Goal: Transaction & Acquisition: Purchase product/service

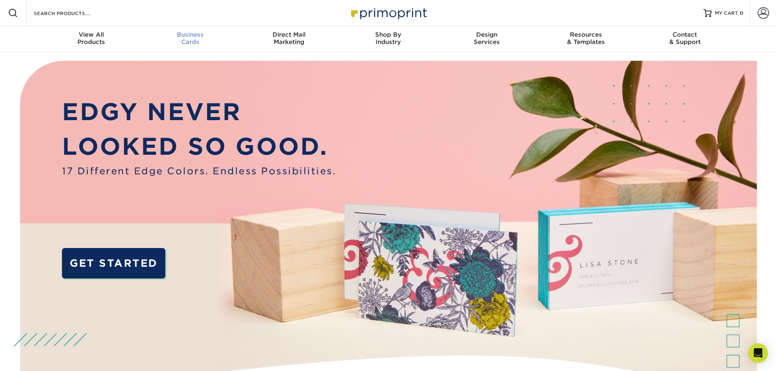
click at [187, 38] on span "Business" at bounding box center [190, 34] width 99 height 7
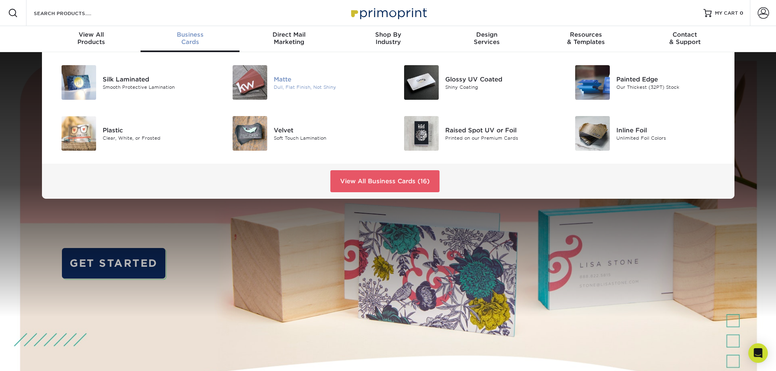
click at [283, 86] on div "Dull, Flat Finish, Not Shiny" at bounding box center [328, 87] width 108 height 7
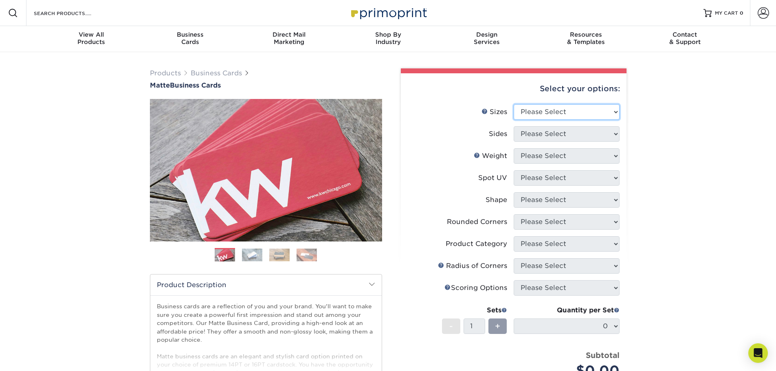
click at [564, 104] on select "Please Select 1.5" x 3.5" - Mini 1.75" x 3.5" - Mini 2" x 2" - Square 2" x 3" -…" at bounding box center [567, 111] width 106 height 15
select select "2.00x3.50"
click at [514, 104] on select "Please Select 1.5" x 3.5" - Mini 1.75" x 3.5" - Mini 2" x 2" - Square 2" x 3" -…" at bounding box center [567, 111] width 106 height 15
click at [597, 128] on select "Please Select Print Both Sides Print Front Only" at bounding box center [567, 133] width 106 height 15
select select "13abbda7-1d64-4f25-8bb2-c179b224825d"
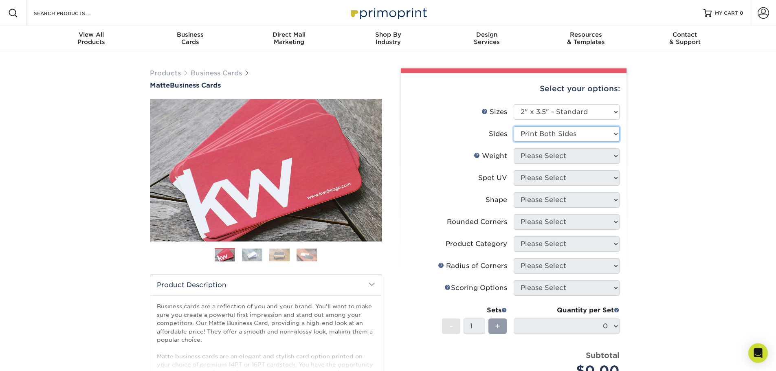
click at [514, 126] on select "Please Select Print Both Sides Print Front Only" at bounding box center [567, 133] width 106 height 15
click at [601, 157] on select "Please Select 16PT 14PT" at bounding box center [567, 155] width 106 height 15
select select "16PT"
click at [514, 148] on select "Please Select 16PT 14PT" at bounding box center [567, 155] width 106 height 15
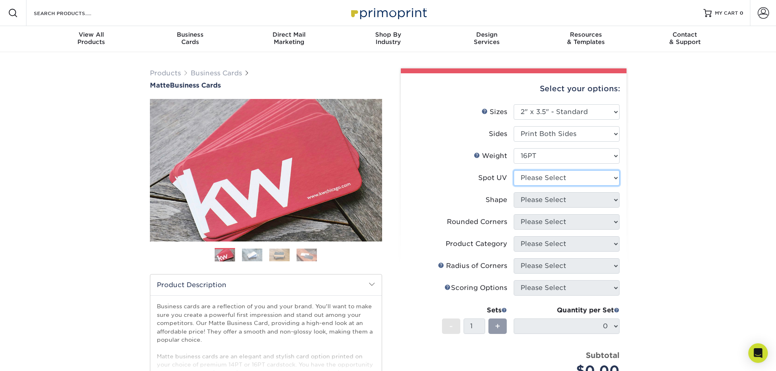
click at [594, 177] on select "Please Select No Spot UV Front and Back (Both Sides) Front Only Back Only" at bounding box center [567, 177] width 106 height 15
select select "3"
click at [514, 170] on select "Please Select No Spot UV Front and Back (Both Sides) Front Only Back Only" at bounding box center [567, 177] width 106 height 15
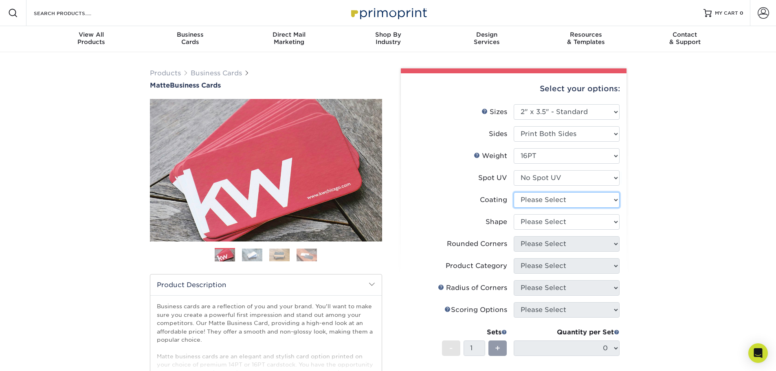
click at [581, 200] on select at bounding box center [567, 199] width 106 height 15
select select "121bb7b5-3b4d-429f-bd8d-bbf80e953313"
click at [514, 192] on select at bounding box center [567, 199] width 106 height 15
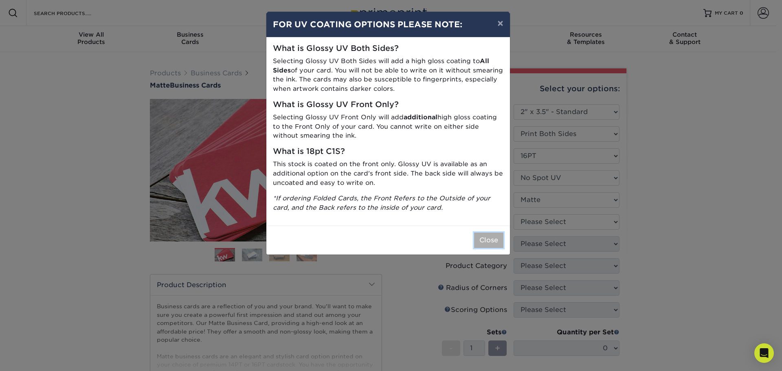
click at [483, 240] on button "Close" at bounding box center [488, 240] width 29 height 15
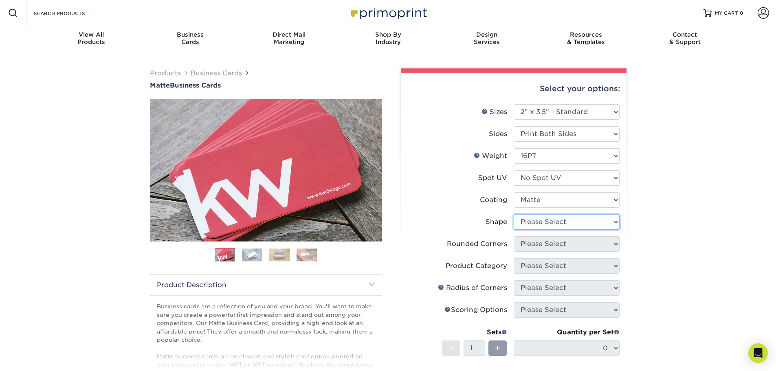
click at [565, 222] on select "Please Select Standard Oval" at bounding box center [567, 221] width 106 height 15
select select "standard"
click at [514, 214] on select "Please Select Standard Oval" at bounding box center [567, 221] width 106 height 15
click at [564, 244] on select "Please Select Yes - Round 2 Corners Yes - Round 4 Corners No" at bounding box center [567, 243] width 106 height 15
select select "0"
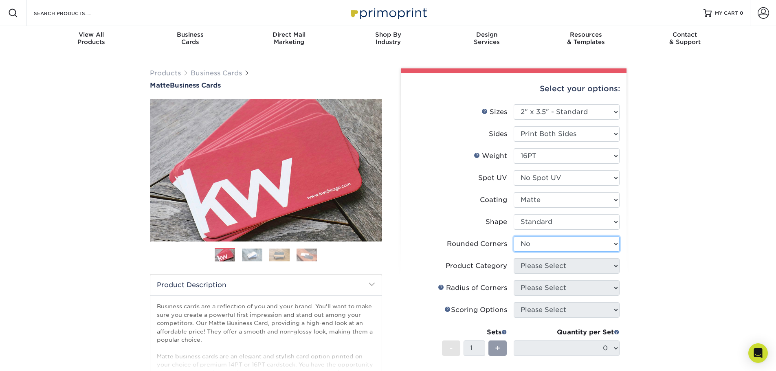
click at [514, 236] on select "Please Select Yes - Round 2 Corners Yes - Round 4 Corners No" at bounding box center [567, 243] width 106 height 15
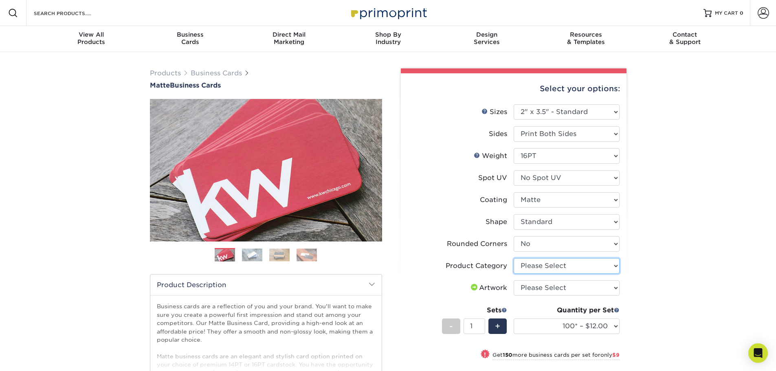
click at [557, 265] on select "Please Select Business Cards" at bounding box center [567, 265] width 106 height 15
select select "3b5148f1-0588-4f88-a218-97bcfdce65c1"
click at [514, 258] on select "Please Select Business Cards" at bounding box center [567, 265] width 106 height 15
click at [555, 286] on select "Please Select I will upload files I need a design - $100" at bounding box center [567, 287] width 106 height 15
select select "upload"
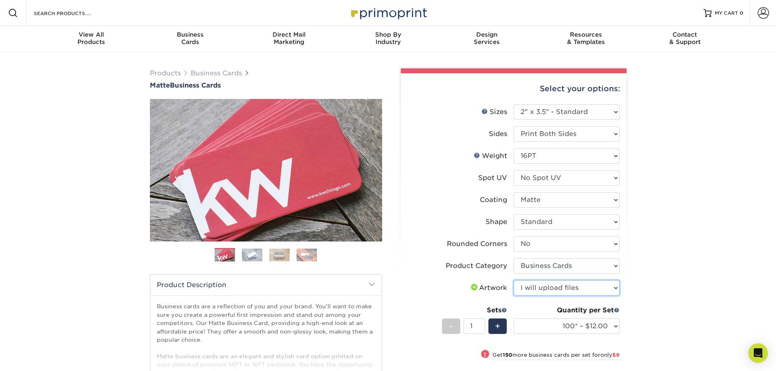
click at [514, 280] on select "Please Select I will upload files I need a design - $100" at bounding box center [567, 287] width 106 height 15
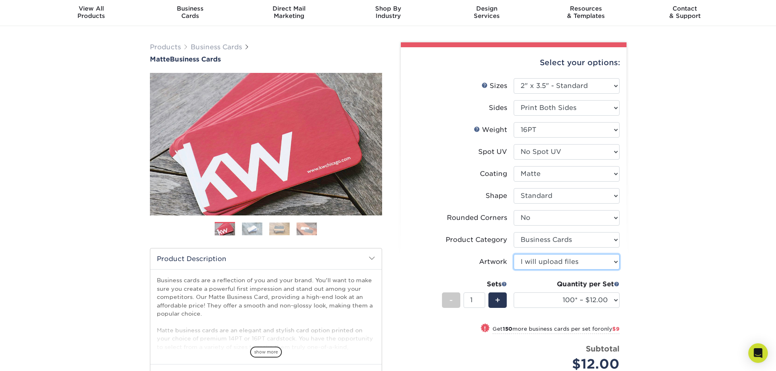
scroll to position [41, 0]
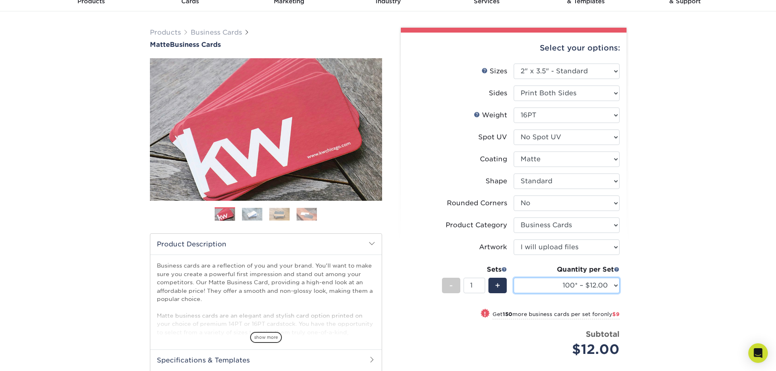
click at [547, 288] on select "100* – $12.00 250* – $21.00 500 – $42.00 1000 – $53.00 2500 – $95.00 5000 – $18…" at bounding box center [567, 285] width 106 height 15
select select "250* – $21.00"
click at [514, 278] on select "100* – $12.00 250* – $21.00 500 – $42.00 1000 – $53.00 2500 – $95.00 5000 – $18…" at bounding box center [567, 285] width 106 height 15
click at [701, 210] on div "Products Business Cards Matte Business Cards Previous Next 100 $ 9" at bounding box center [388, 253] width 776 height 485
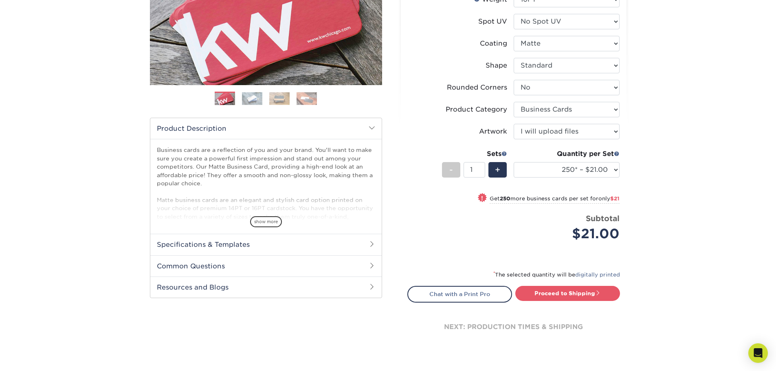
scroll to position [204, 0]
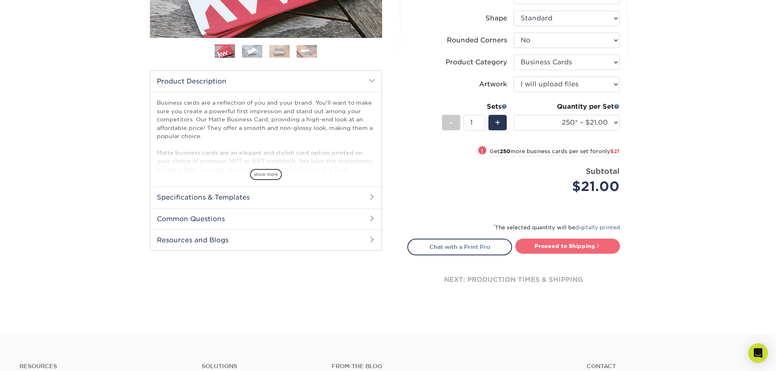
click at [569, 245] on link "Proceed to Shipping" at bounding box center [567, 246] width 105 height 15
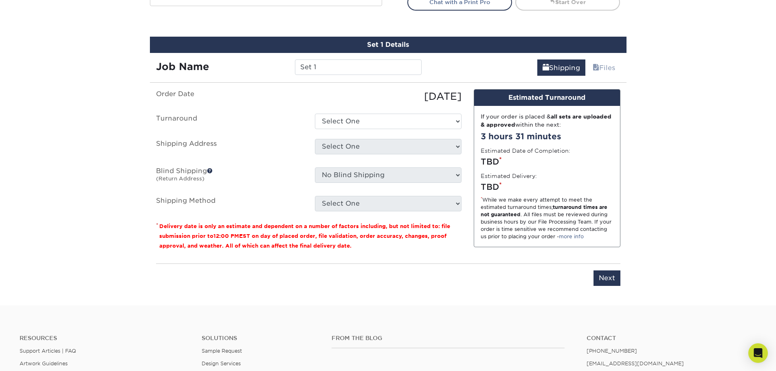
scroll to position [465, 0]
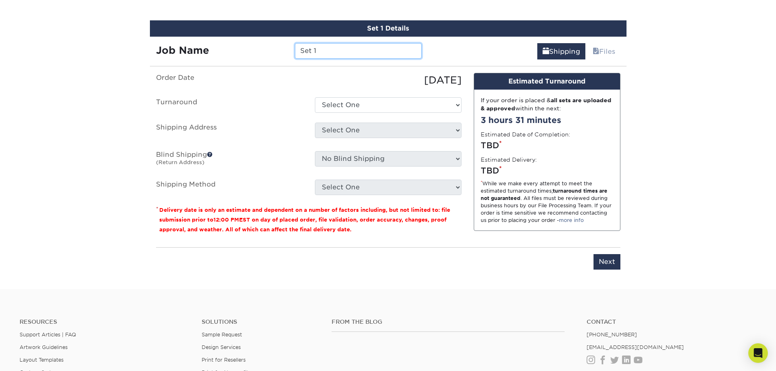
click at [334, 51] on input "Set 1" at bounding box center [358, 50] width 127 height 15
type input "S"
type input "[PERSON_NAME]"
click at [341, 103] on select "Select One 2-4 Business Days 2 Day Next Business Day" at bounding box center [388, 104] width 147 height 15
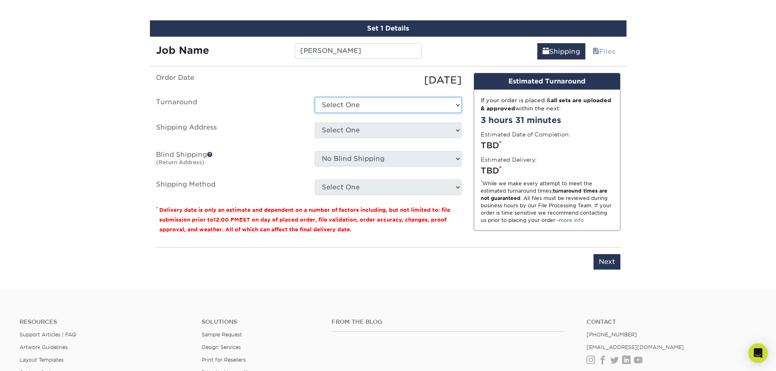
select select "23721297-b68b-4846-ba83-3171e6bd9d78"
click at [315, 97] on select "Select One 2-4 Business Days 2 Day Next Business Day" at bounding box center [388, 104] width 147 height 15
click at [338, 128] on select "Select One + Add New Address - Login" at bounding box center [388, 130] width 147 height 15
click at [315, 123] on select "Select One + Add New Address - Login" at bounding box center [388, 130] width 147 height 15
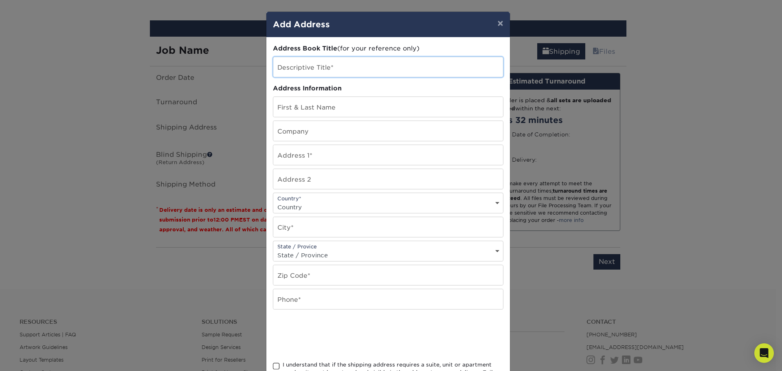
click at [358, 67] on input "text" at bounding box center [388, 67] width 230 height 20
click at [495, 20] on button "×" at bounding box center [500, 23] width 19 height 23
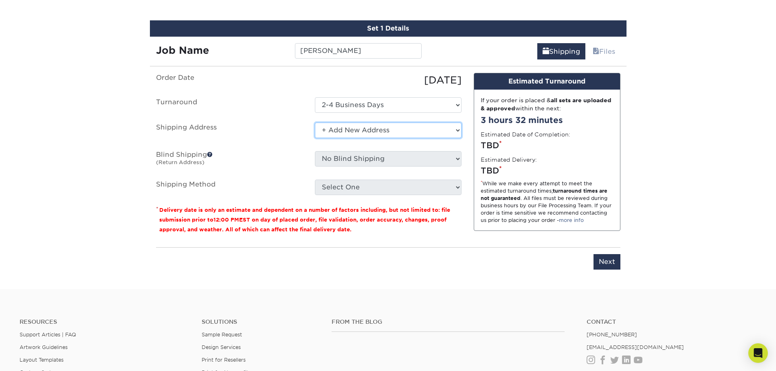
click at [458, 132] on select "Select One + Add New Address - Login" at bounding box center [388, 130] width 147 height 15
click at [315, 138] on select "Select One + Add New Address - Login" at bounding box center [388, 130] width 147 height 15
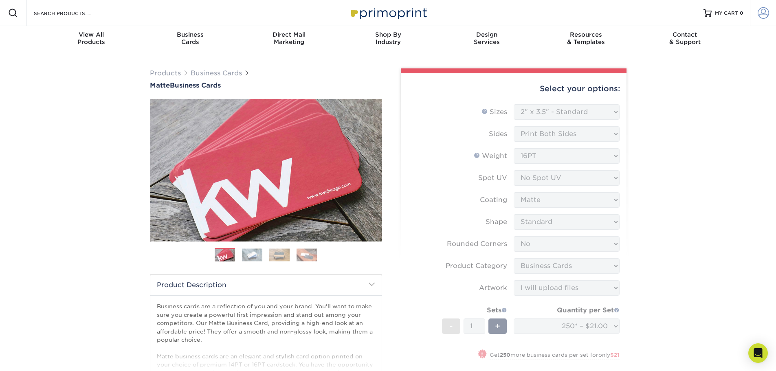
click at [760, 13] on span at bounding box center [763, 12] width 11 height 11
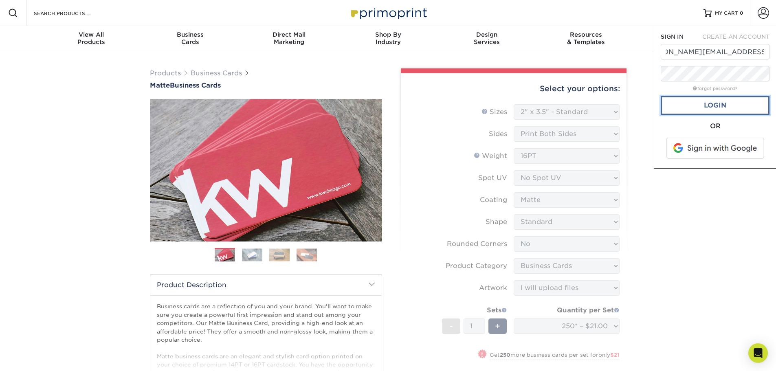
click at [680, 108] on link "Login" at bounding box center [715, 105] width 109 height 19
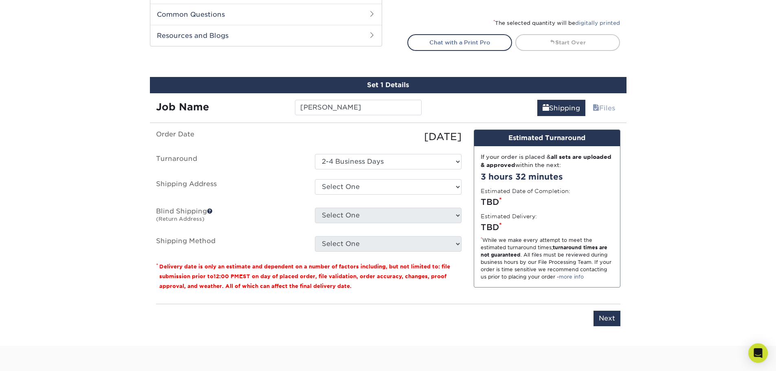
scroll to position [448, 0]
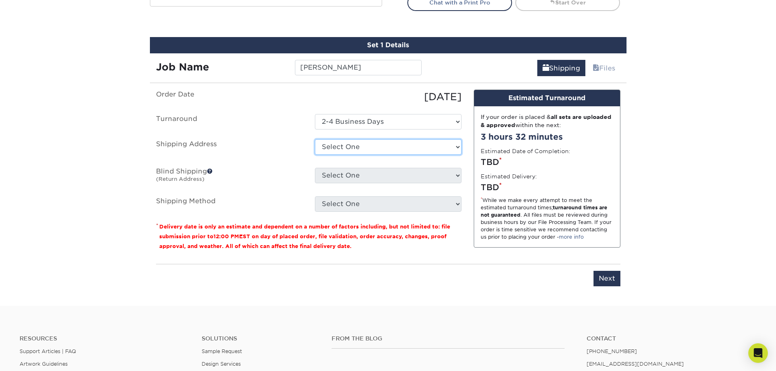
click at [417, 150] on select "Select One 230 S WASHINGTON AVE, SAGINAW, MI 302 RIVER ST, MANISTEE, MI 125 HEL…" at bounding box center [388, 146] width 147 height 15
select select "249309"
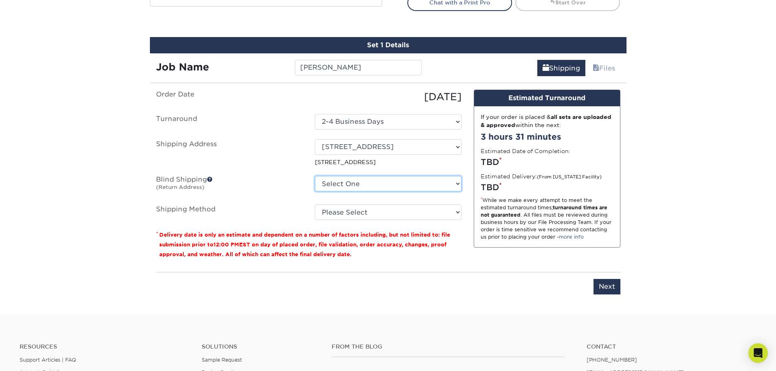
click at [322, 185] on select "Select One 230 S WASHINGTON AVE, SAGINAW, MI 302 RIVER ST, MANISTEE, MI 125 HEL…" at bounding box center [388, 183] width 147 height 15
click at [420, 188] on select "Select One 230 S WASHINGTON AVE, SAGINAW, MI 302 RIVER ST, MANISTEE, MI 125 HEL…" at bounding box center [388, 183] width 147 height 15
click at [315, 176] on select "Select One 230 S WASHINGTON AVE, SAGINAW, MI 302 RIVER ST, MANISTEE, MI 125 HEL…" at bounding box center [388, 183] width 147 height 15
click at [332, 187] on select "Select One 230 S WASHINGTON AVE, SAGINAW, MI 302 RIVER ST, MANISTEE, MI 125 HEL…" at bounding box center [388, 183] width 147 height 15
select select "249309"
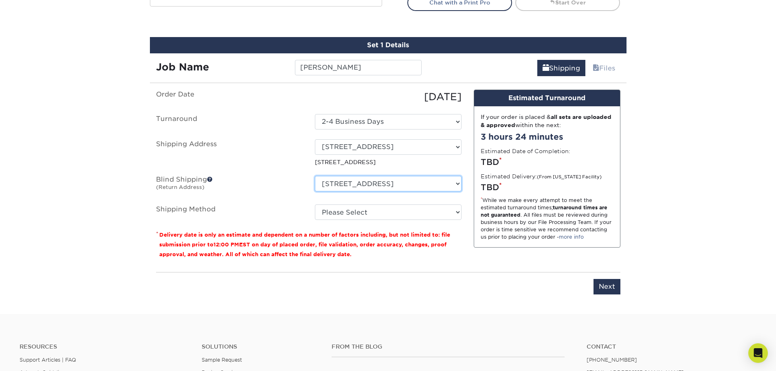
click at [315, 176] on select "Select One 230 S WASHINGTON AVE, SAGINAW, MI 302 RIVER ST, MANISTEE, MI 125 HEL…" at bounding box center [388, 183] width 147 height 15
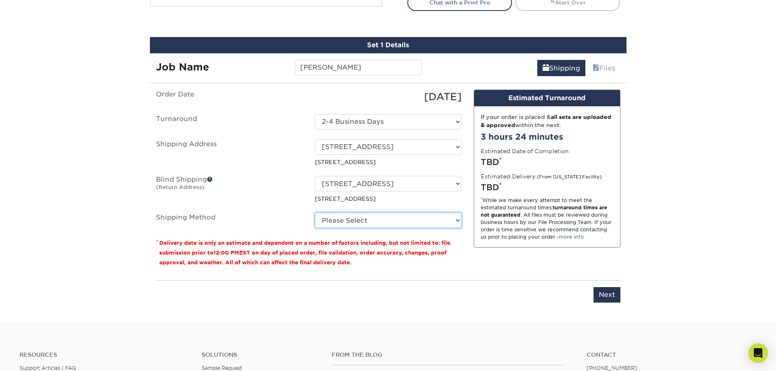
click at [362, 219] on select "Please Select Ground Shipping (+$7.84) 3 Day Shipping Service (+$15.34) 2 Day A…" at bounding box center [388, 220] width 147 height 15
select select "03"
click at [315, 213] on select "Please Select Ground Shipping (+$7.84) 3 Day Shipping Service (+$15.34) 2 Day A…" at bounding box center [388, 220] width 147 height 15
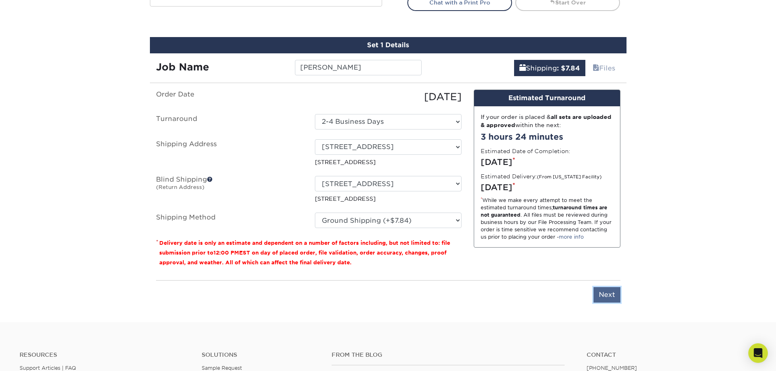
click at [610, 298] on input "Next" at bounding box center [607, 294] width 27 height 15
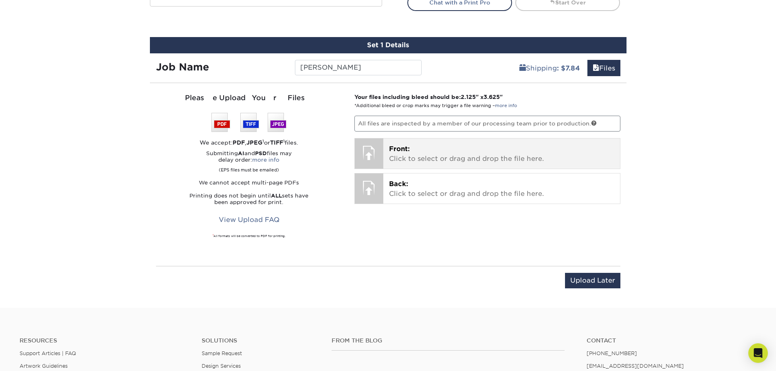
click at [497, 158] on p "Front: Click to select or drag and drop the file here." at bounding box center [501, 154] width 225 height 20
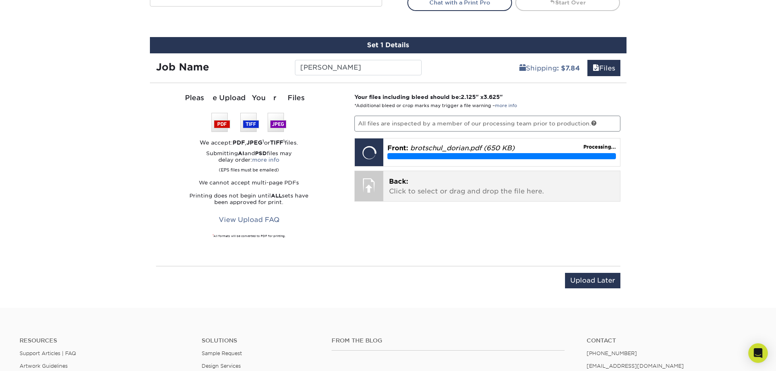
click at [414, 193] on p "Back: Click to select or drag and drop the file here." at bounding box center [501, 187] width 225 height 20
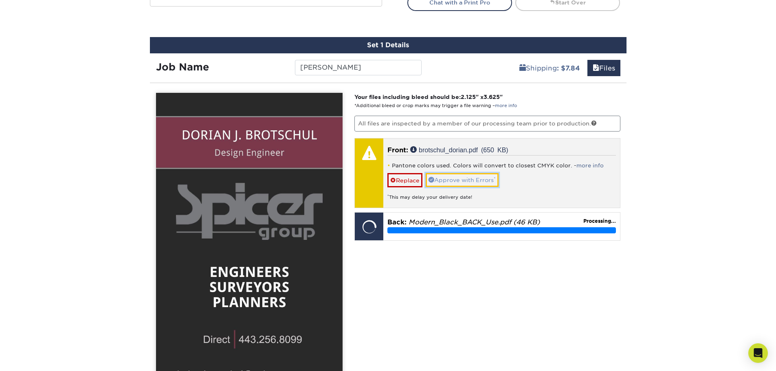
click at [460, 178] on link "Approve with Errors *" at bounding box center [462, 180] width 73 height 14
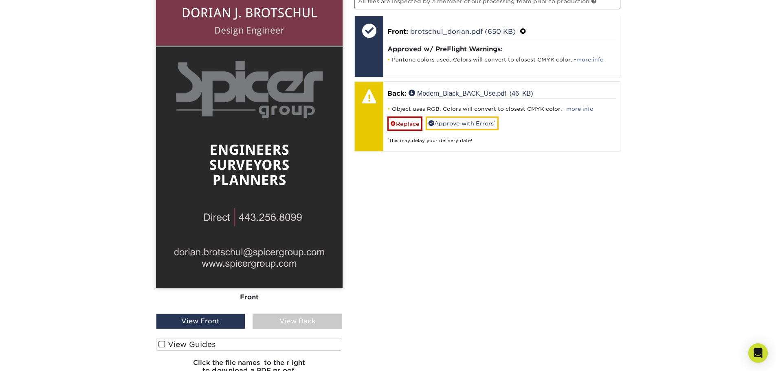
scroll to position [611, 0]
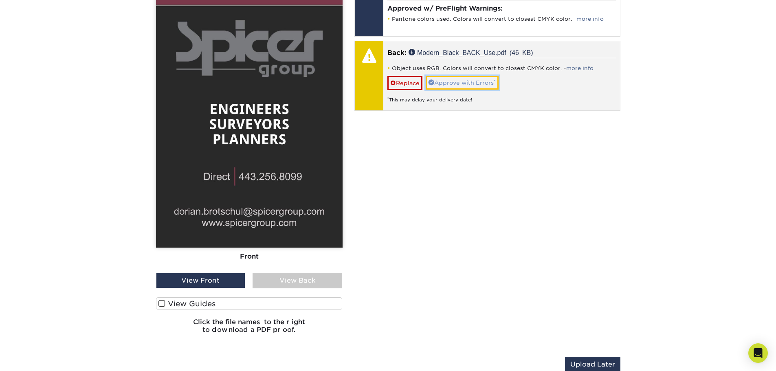
click at [477, 84] on link "Approve with Errors *" at bounding box center [462, 83] width 73 height 14
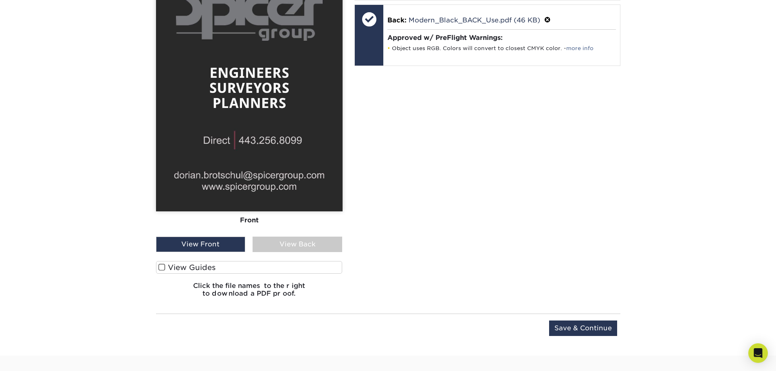
scroll to position [652, 0]
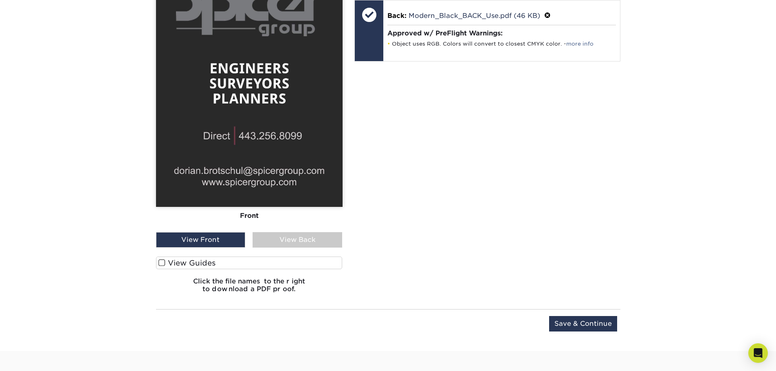
click at [265, 239] on div "View Back" at bounding box center [298, 239] width 90 height 15
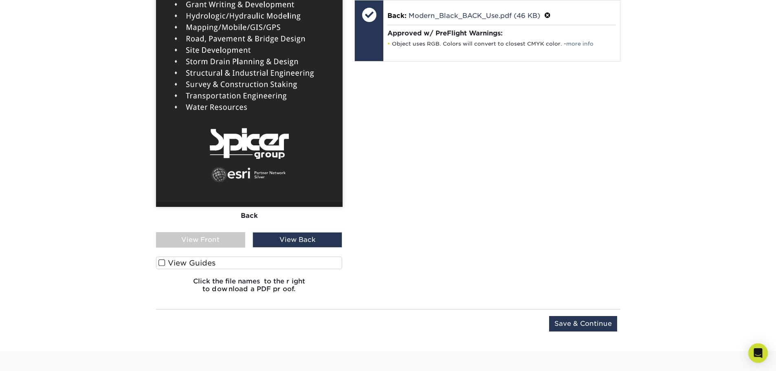
click at [245, 240] on div "View Front" at bounding box center [201, 239] width 90 height 15
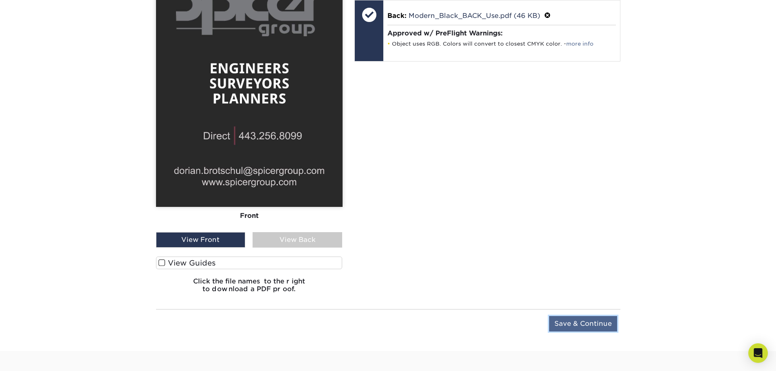
click at [609, 324] on input "Save & Continue" at bounding box center [583, 323] width 68 height 15
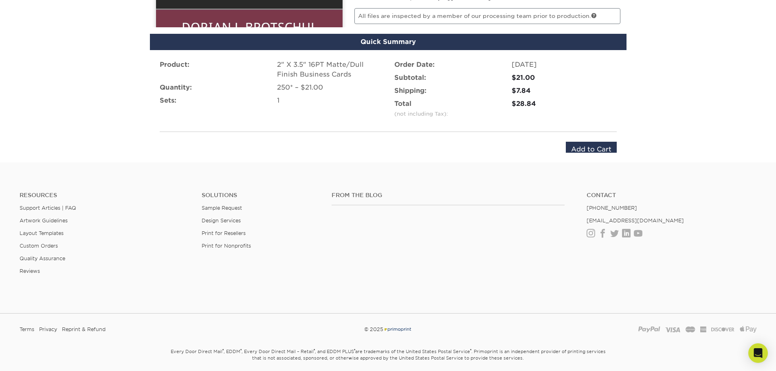
scroll to position [548, 0]
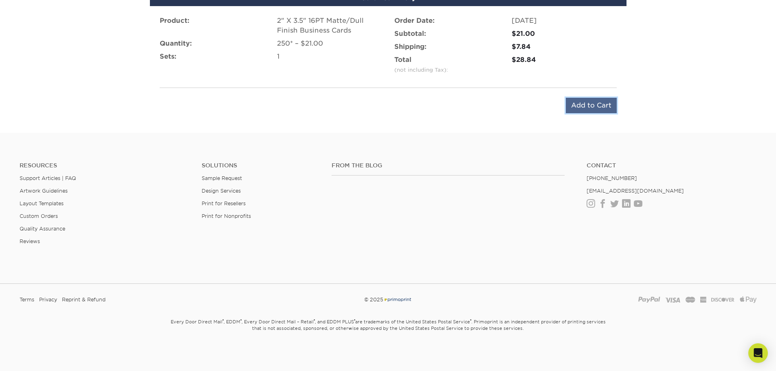
click at [580, 108] on input "Add to Cart" at bounding box center [591, 105] width 51 height 15
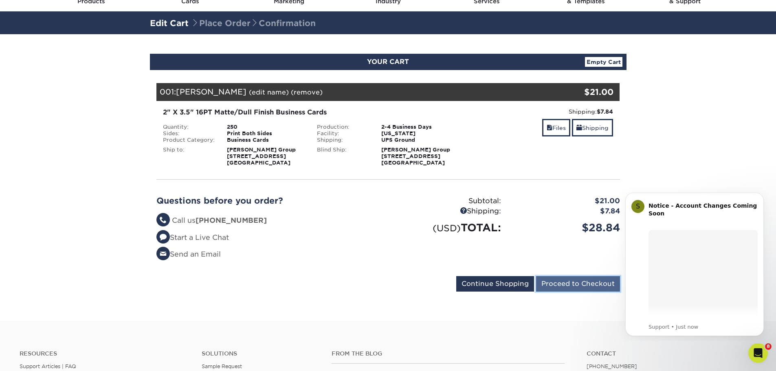
click at [558, 282] on input "Proceed to Checkout" at bounding box center [578, 283] width 84 height 15
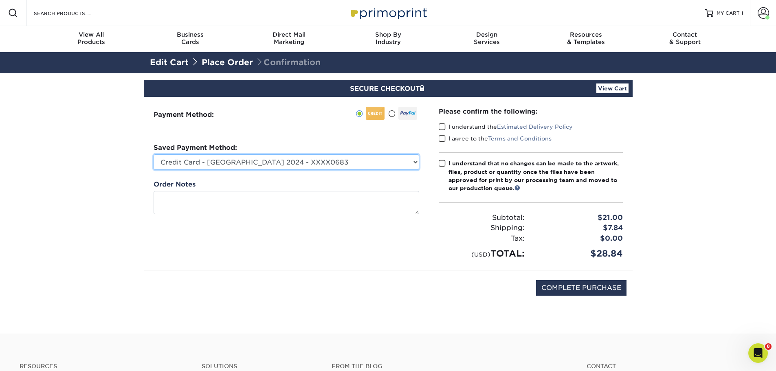
click at [376, 162] on select "Credit Card - Bedford 2024 - XXXX0683 New Credit Card" at bounding box center [287, 161] width 266 height 15
click at [154, 154] on select "Credit Card - Bedford 2024 - XXXX0683 New Credit Card" at bounding box center [287, 161] width 266 height 15
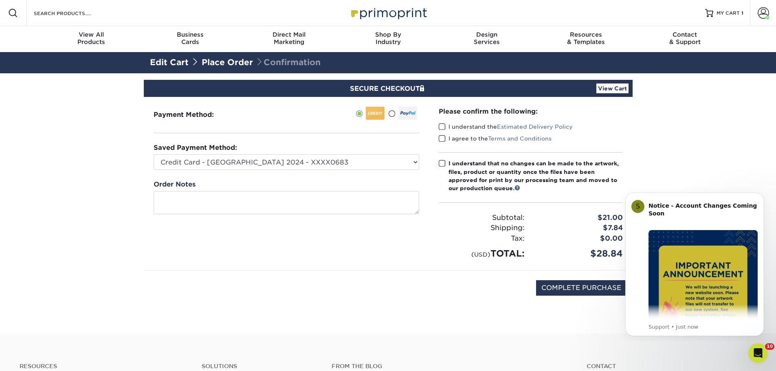
click at [353, 238] on div "Payment Method:" at bounding box center [286, 183] width 285 height 173
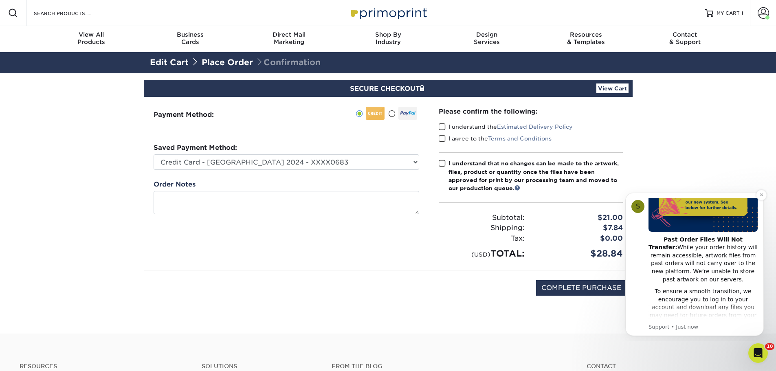
scroll to position [122, 0]
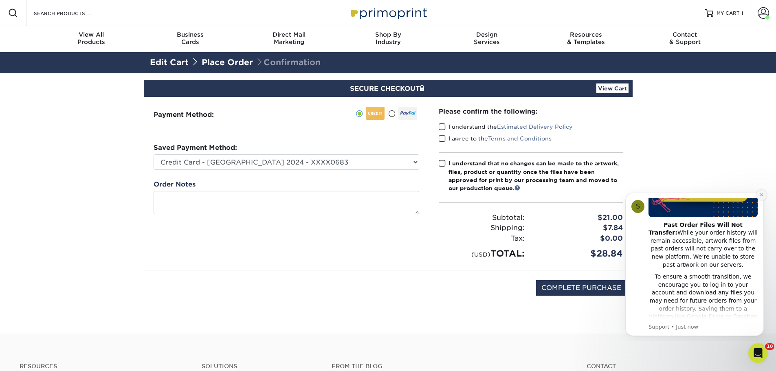
click at [759, 197] on button "Dismiss notification" at bounding box center [761, 195] width 11 height 11
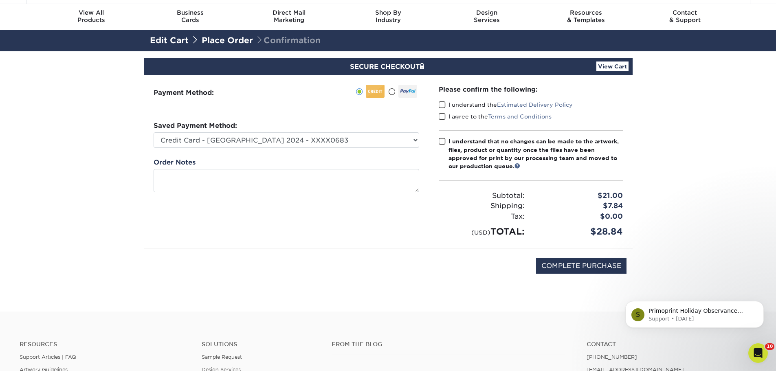
scroll to position [41, 0]
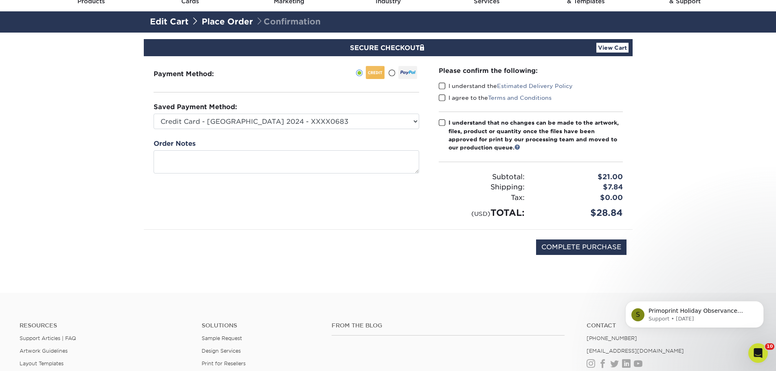
click at [443, 88] on span at bounding box center [442, 86] width 7 height 8
click at [0, 0] on input "I understand the Estimated Delivery Policy" at bounding box center [0, 0] width 0 height 0
click at [444, 95] on span at bounding box center [442, 98] width 7 height 8
click at [0, 0] on input "I agree to the Terms and Conditions" at bounding box center [0, 0] width 0 height 0
click at [442, 125] on span at bounding box center [442, 123] width 7 height 8
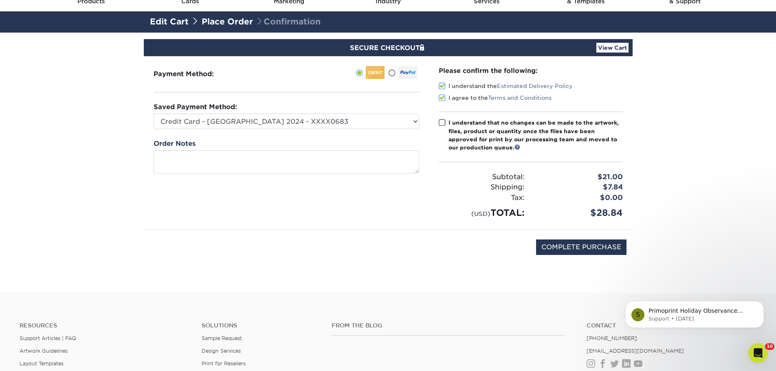
click at [0, 0] on input "I understand that no changes can be made to the artwork, files, product or quan…" at bounding box center [0, 0] width 0 height 0
click at [588, 246] on input "COMPLETE PURCHASE" at bounding box center [581, 247] width 90 height 15
type input "PROCESSING, PLEASE WAIT..."
